Goal: Transaction & Acquisition: Purchase product/service

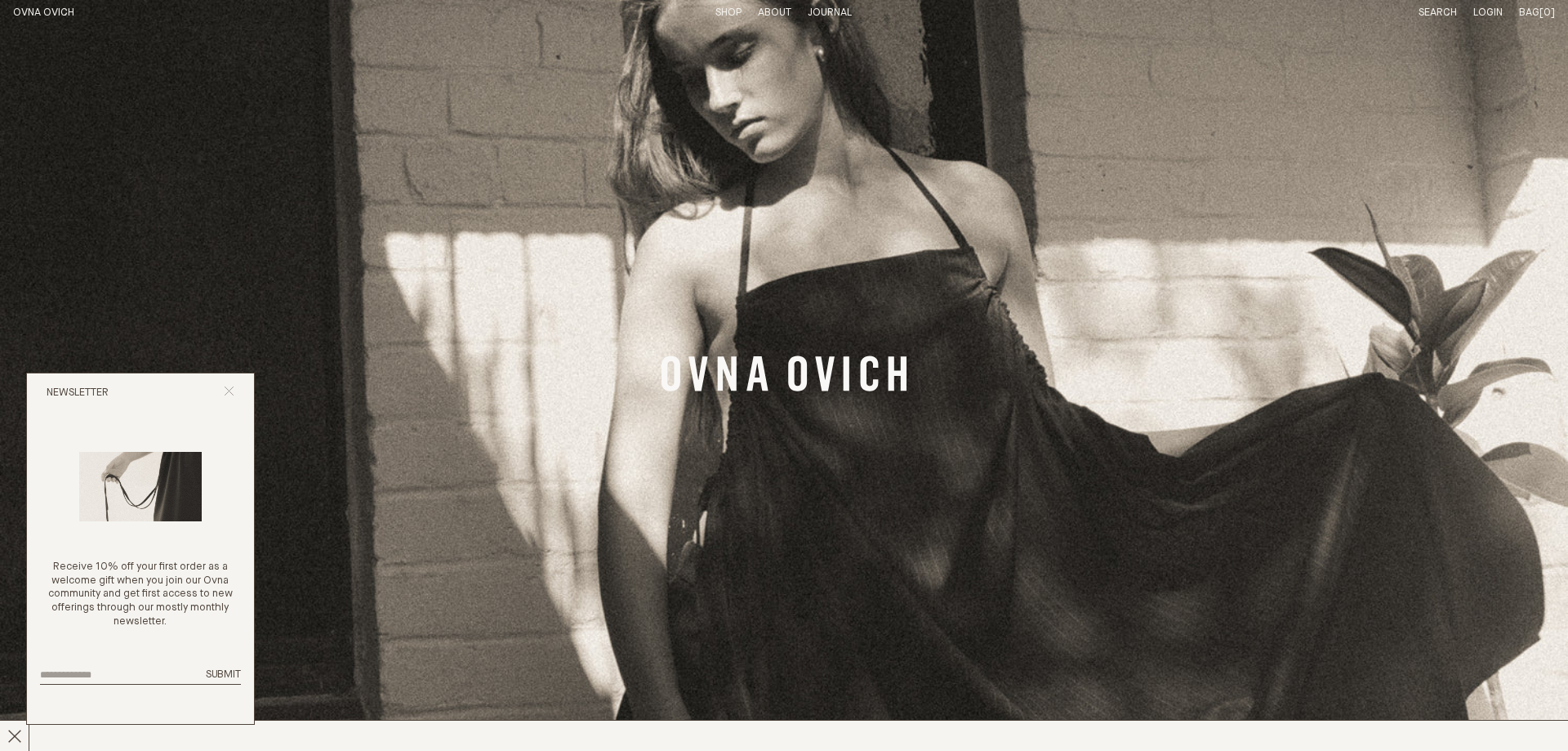
click at [228, 389] on icon "Close popup" at bounding box center [229, 391] width 11 height 11
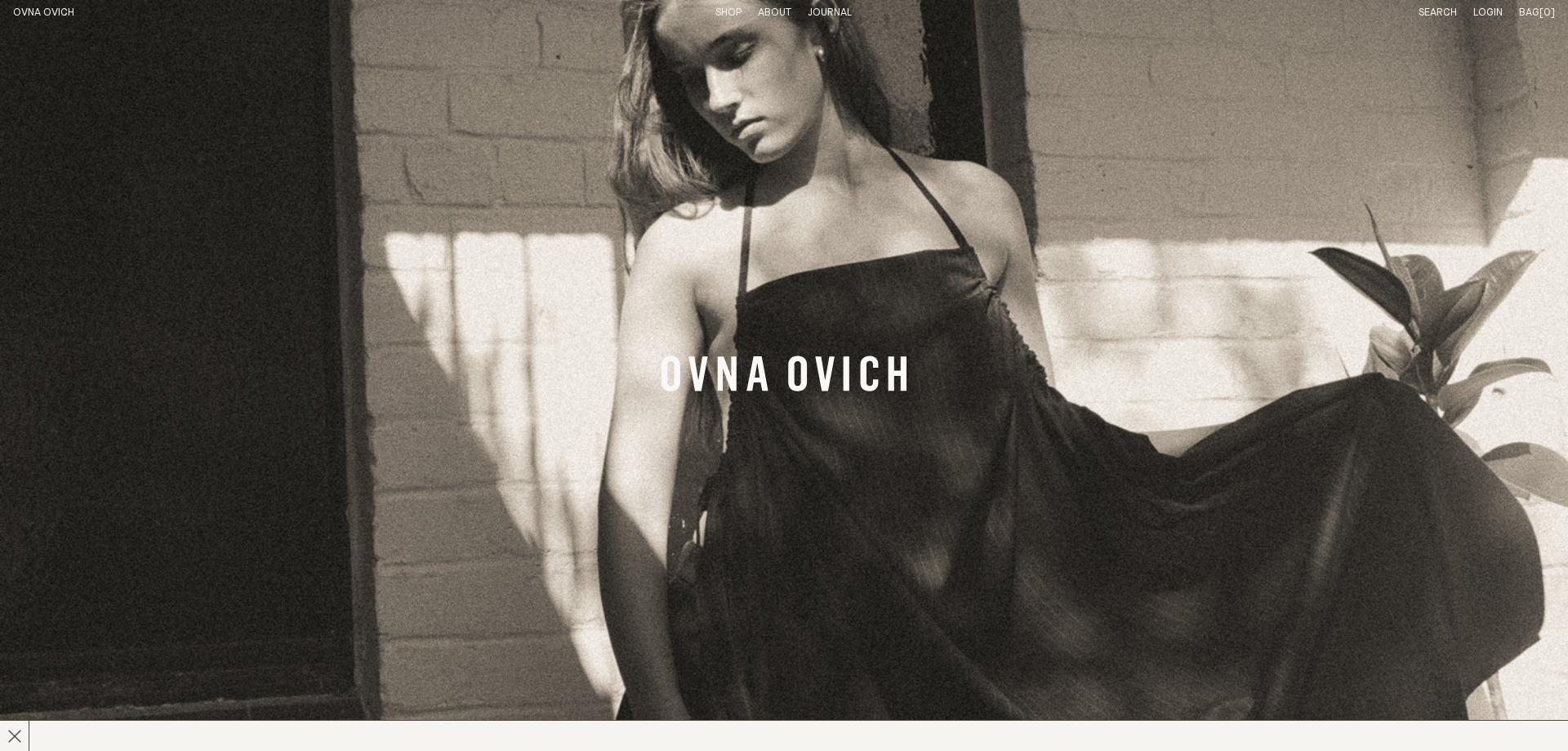
click at [764, 17] on p "About" at bounding box center [775, 14] width 34 height 14
click at [714, 15] on link "Story" at bounding box center [715, 12] width 32 height 11
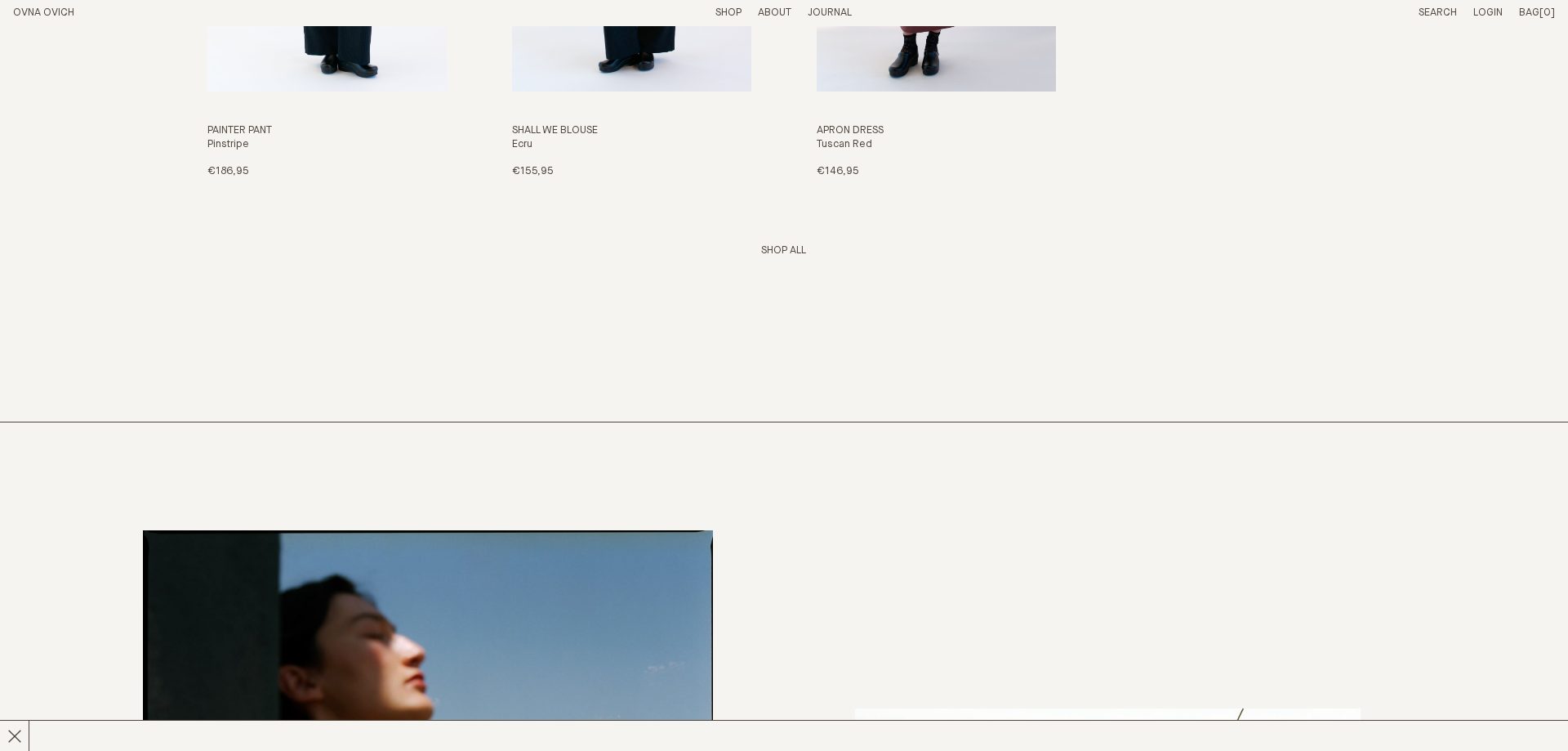
scroll to position [3251, 0]
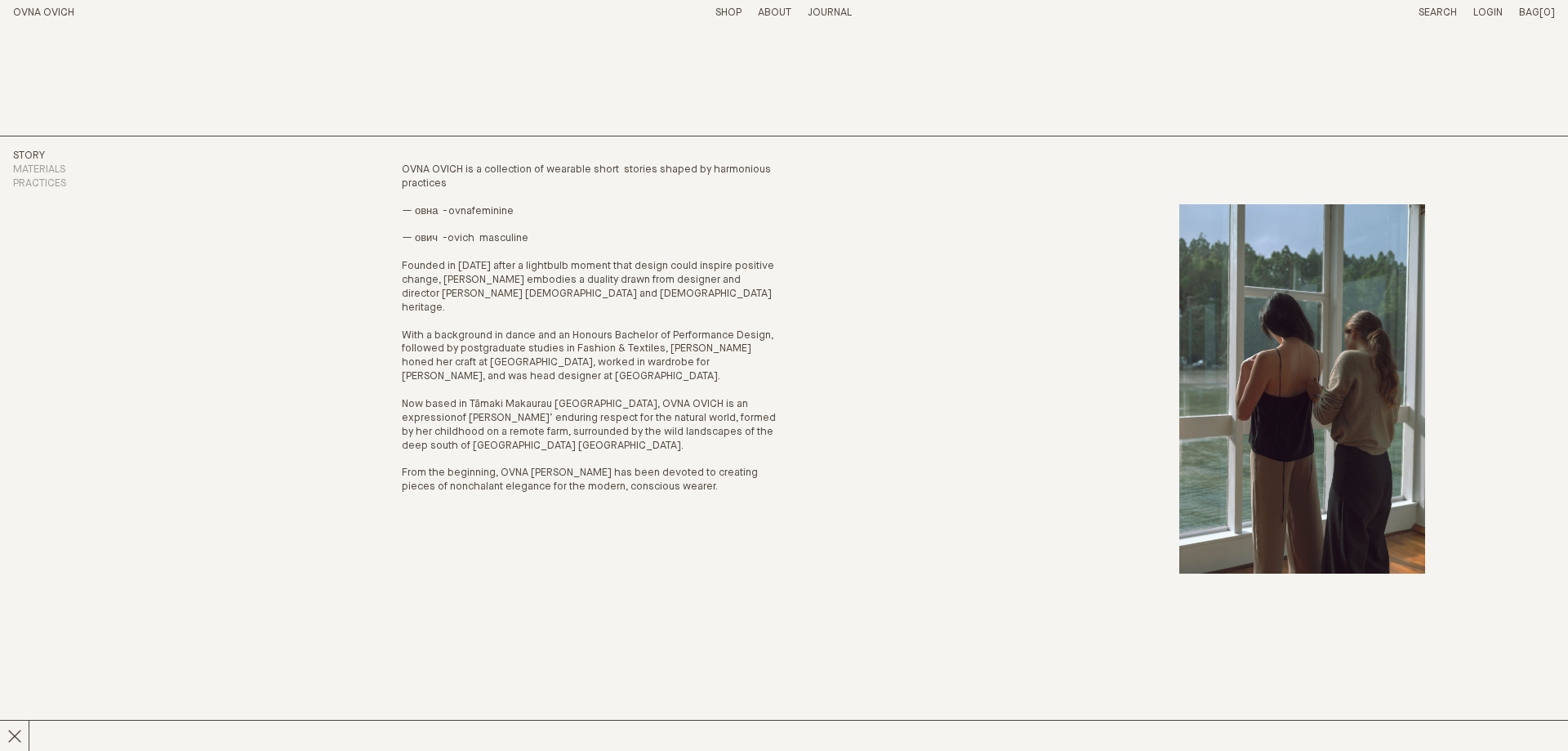
click at [48, 12] on link "OVNA OVICH" at bounding box center [44, 12] width 62 height 11
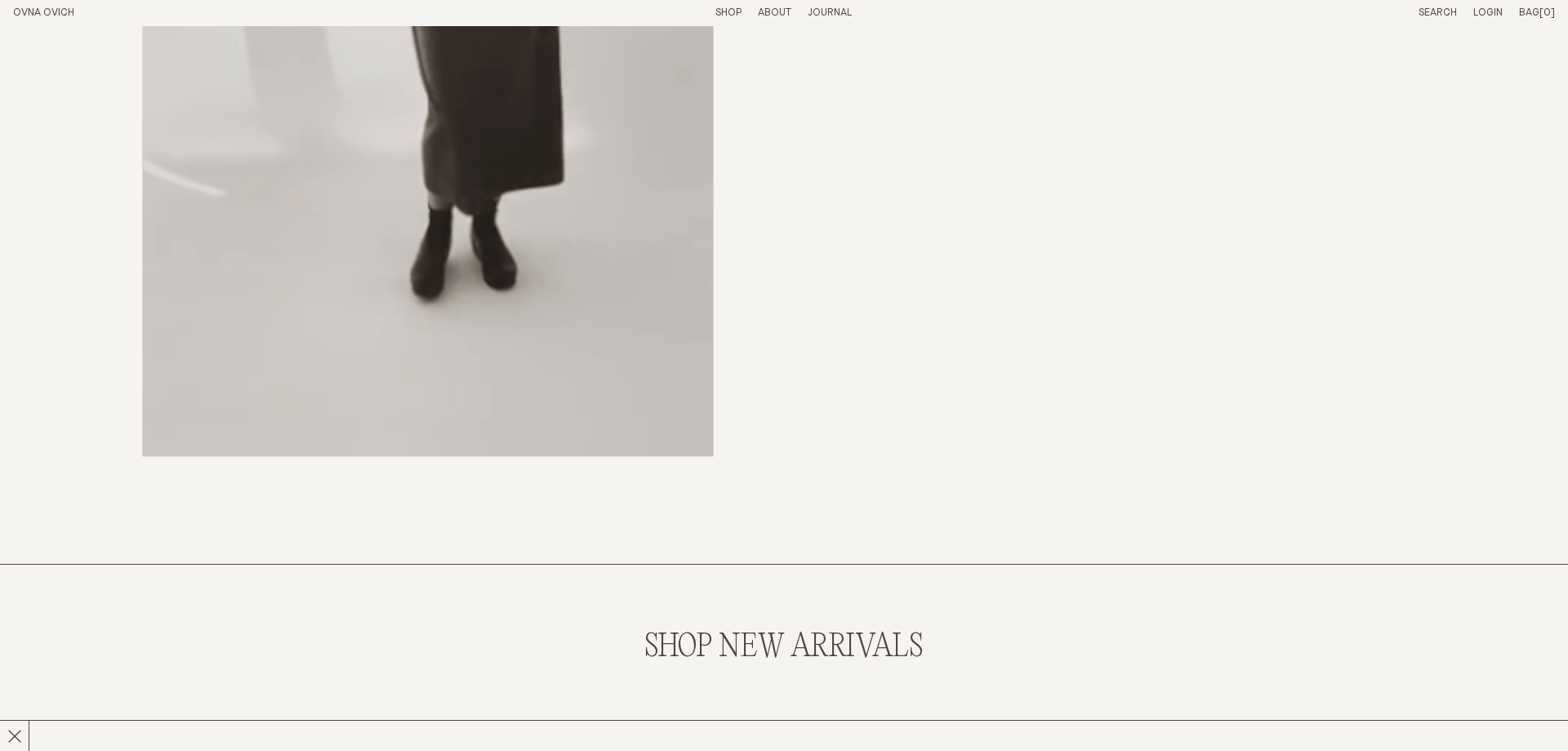
scroll to position [2000, 0]
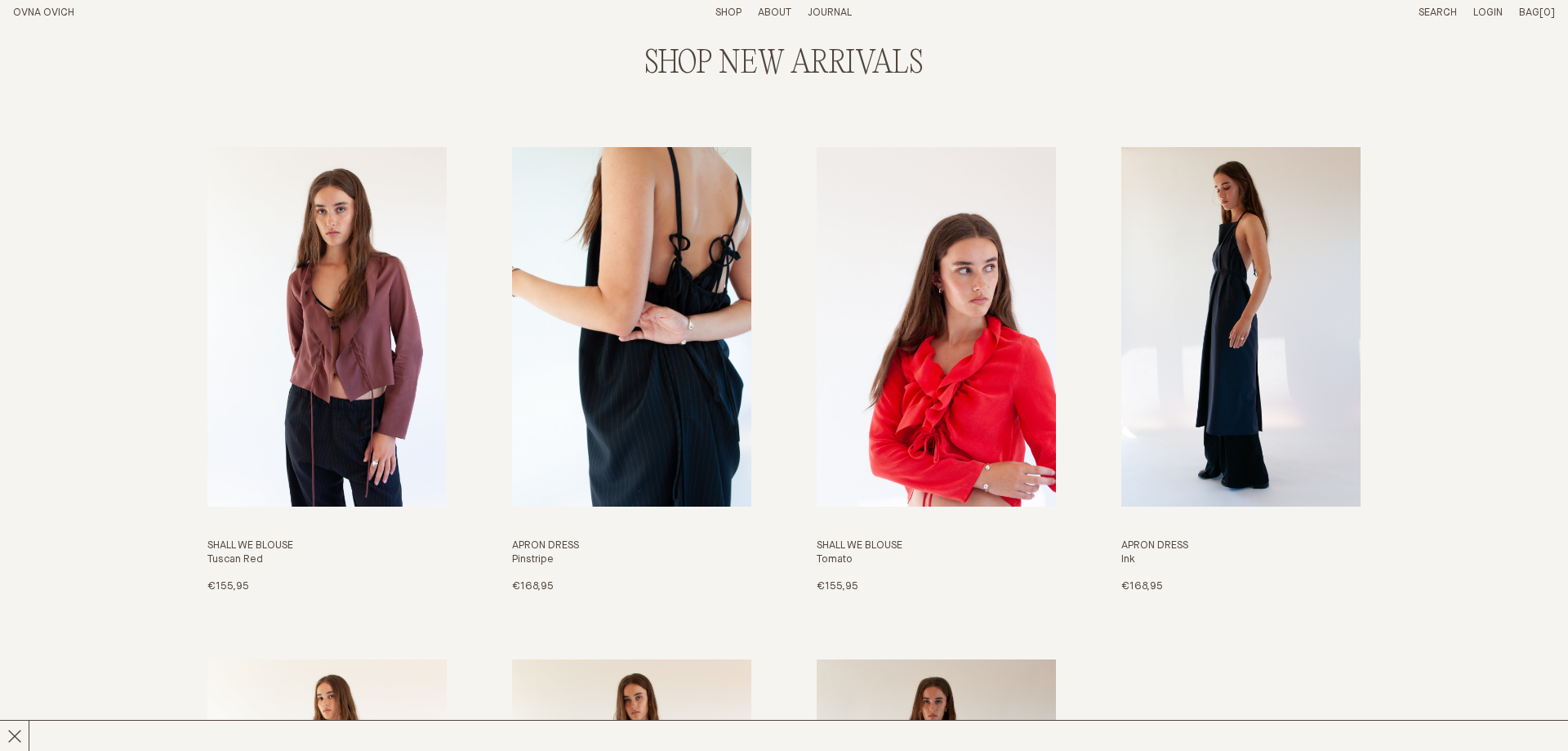
click at [657, 242] on img "Apron Dress" at bounding box center [631, 326] width 240 height 359
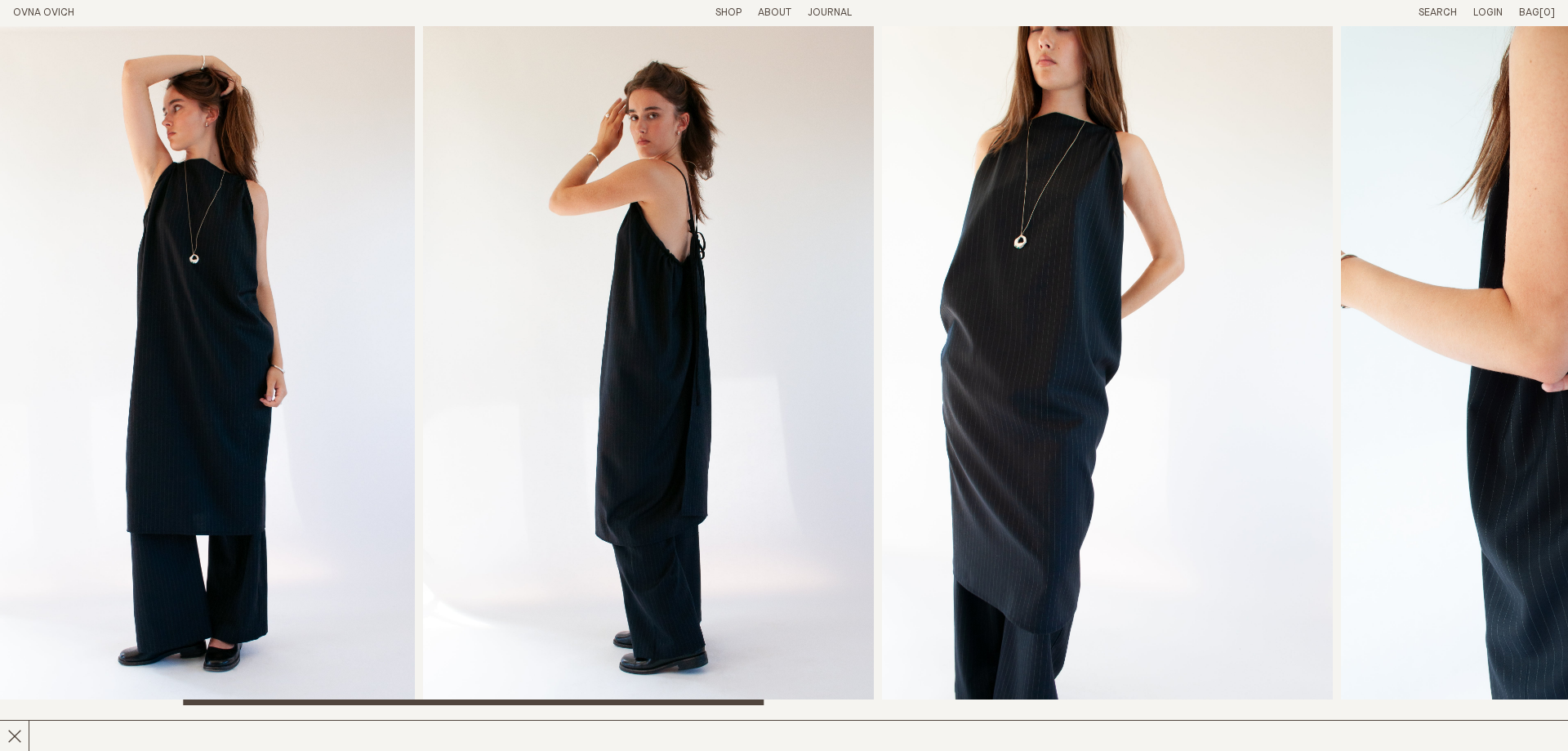
click at [515, 229] on img "3 / 8" at bounding box center [649, 365] width 451 height 679
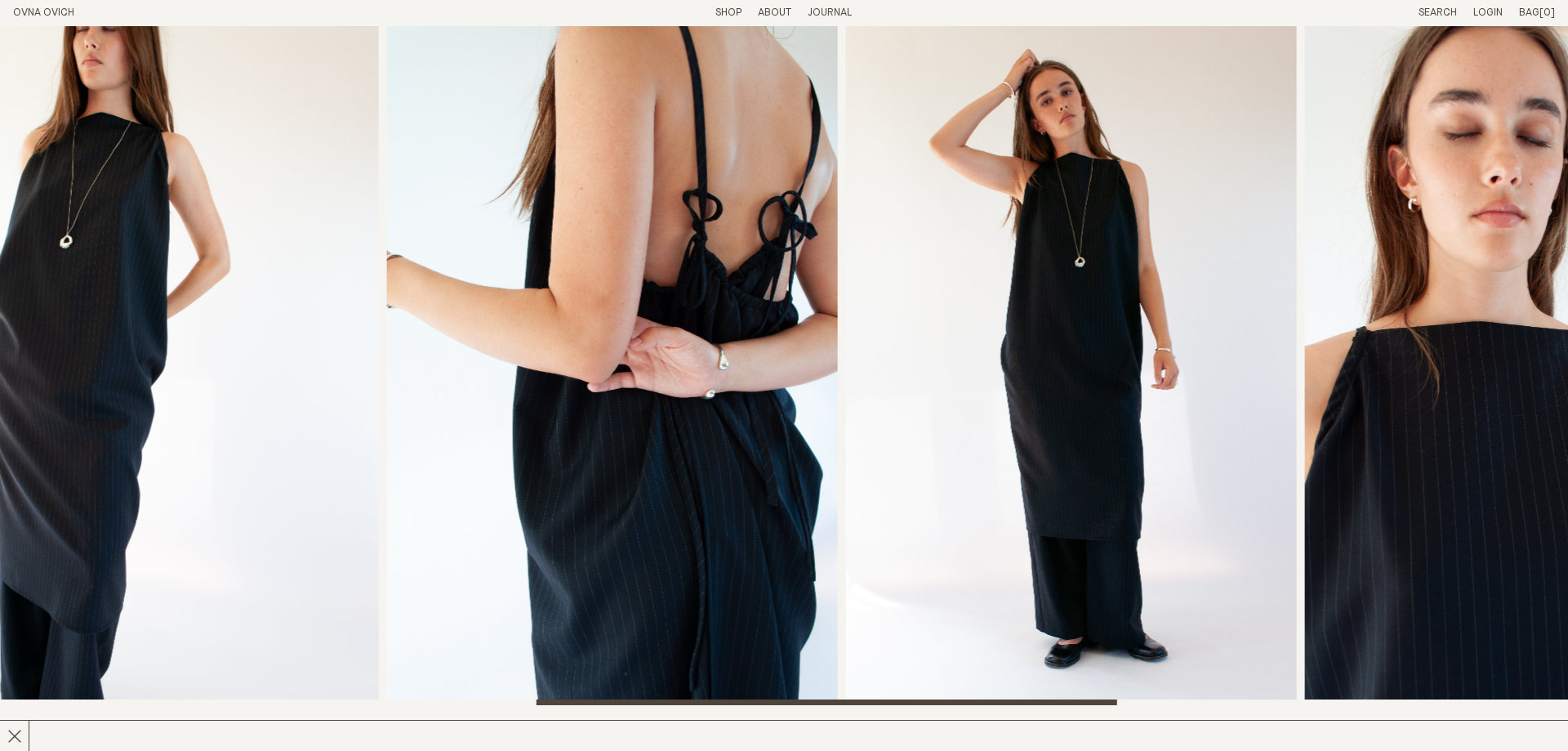
click at [317, 245] on img "4 / 8" at bounding box center [154, 365] width 451 height 679
